Goal: Navigation & Orientation: Find specific page/section

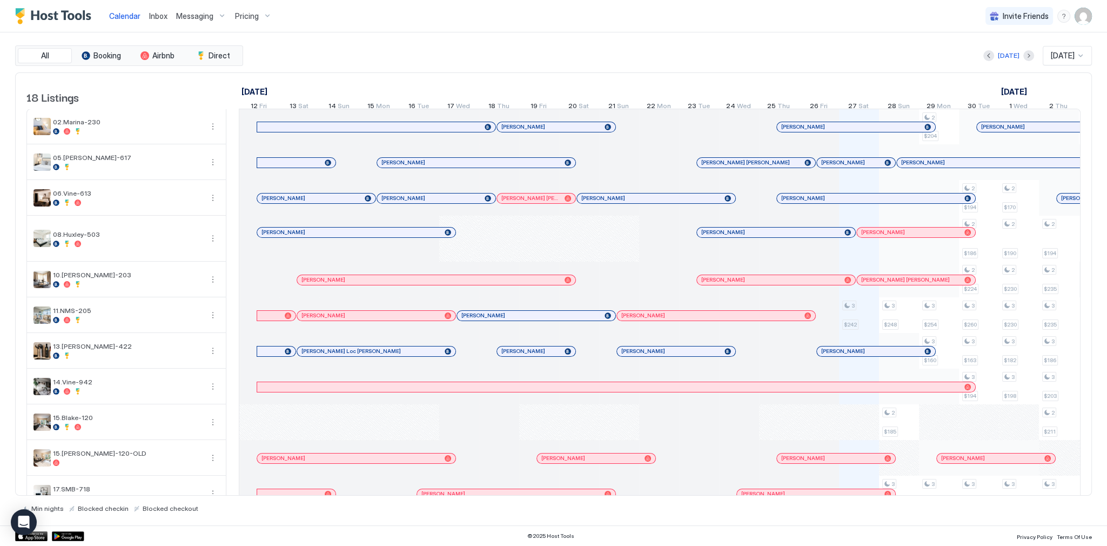
scroll to position [0, 600]
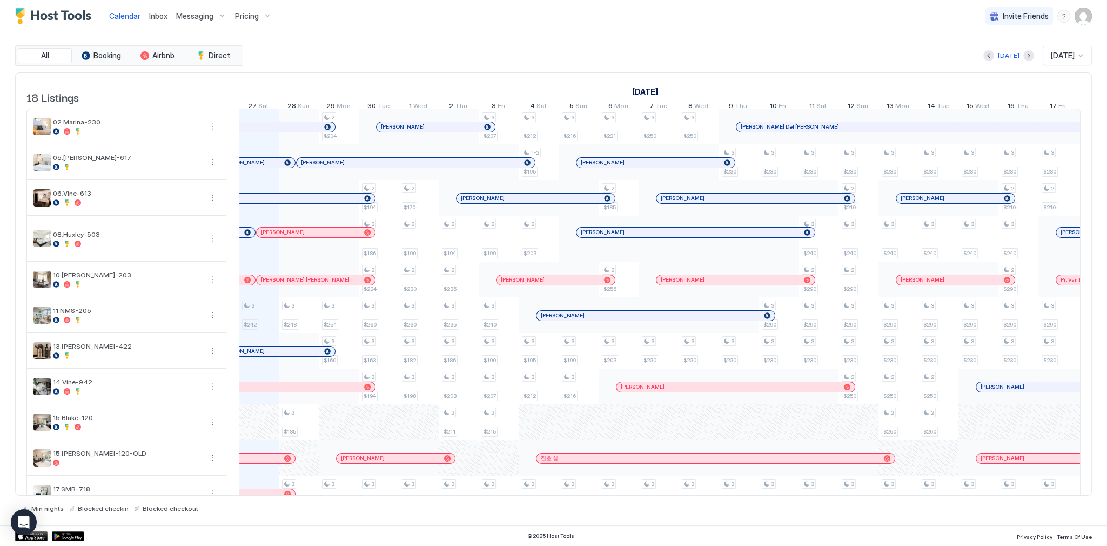
click at [777, 30] on div "Calendar Inbox Messaging Pricing Invite Friends SG" at bounding box center [553, 16] width 1107 height 32
click at [155, 19] on span "Inbox" at bounding box center [158, 15] width 18 height 9
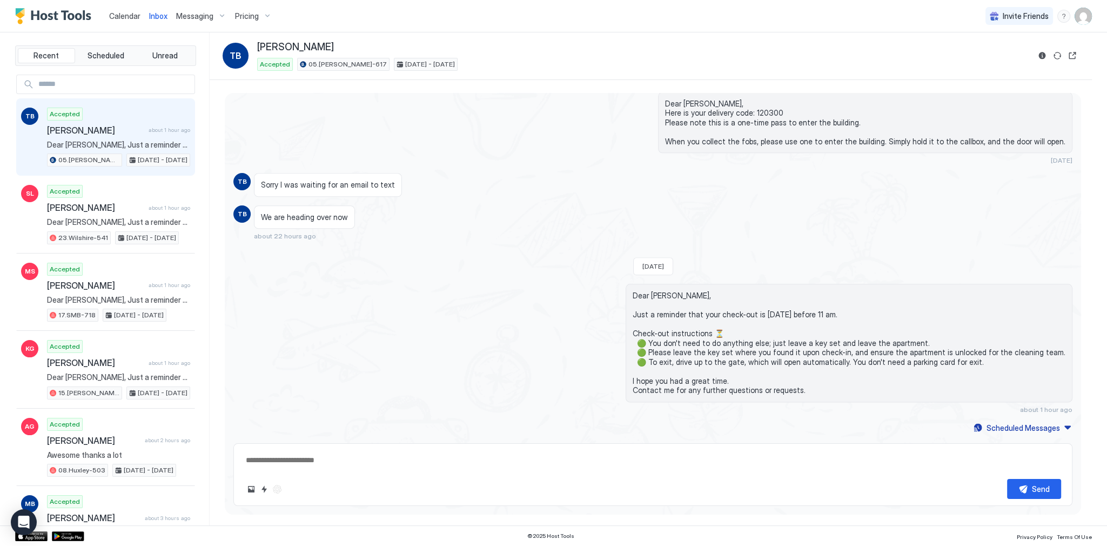
scroll to position [1889, 0]
click at [130, 15] on span "Calendar" at bounding box center [124, 15] width 31 height 9
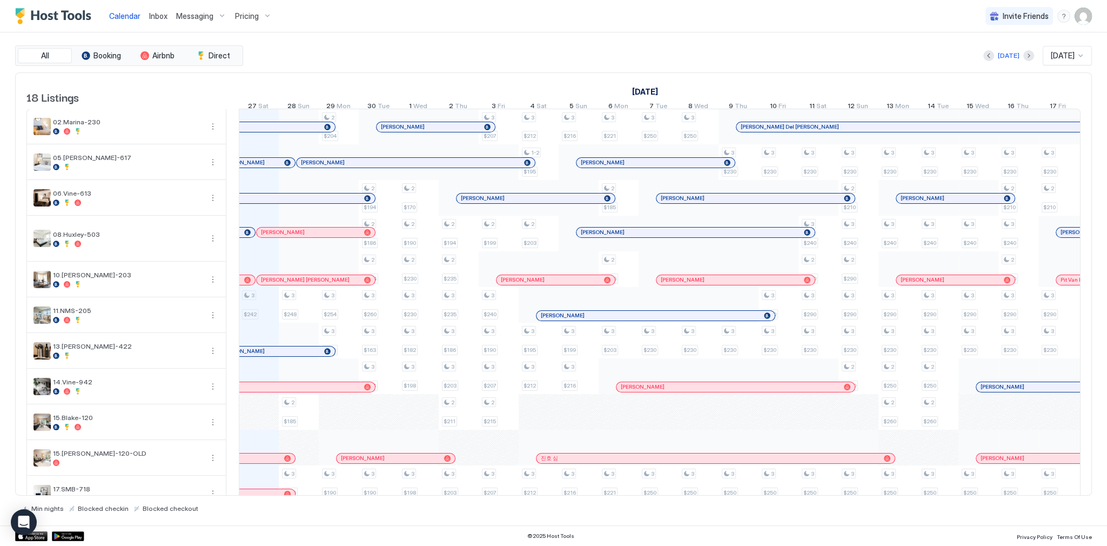
scroll to position [0, 600]
